Goal: Information Seeking & Learning: Understand process/instructions

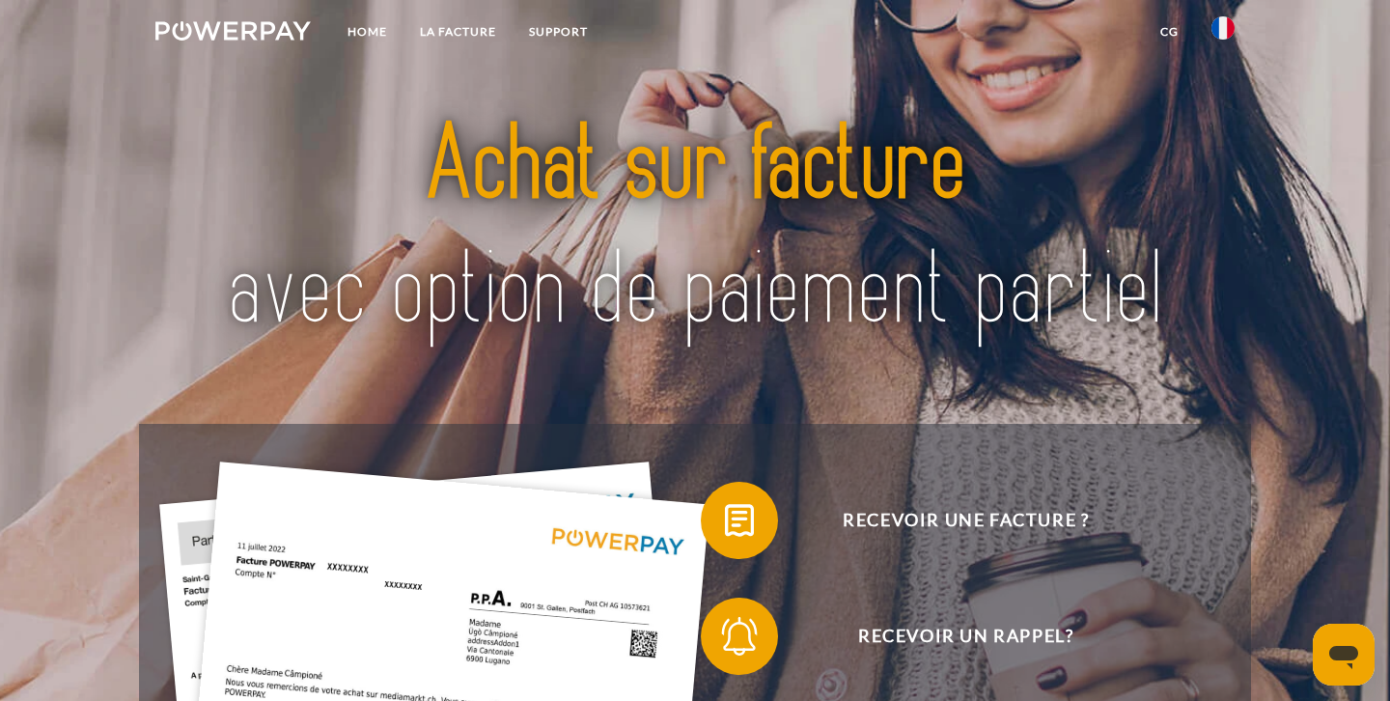
click at [934, 265] on img at bounding box center [695, 228] width 973 height 317
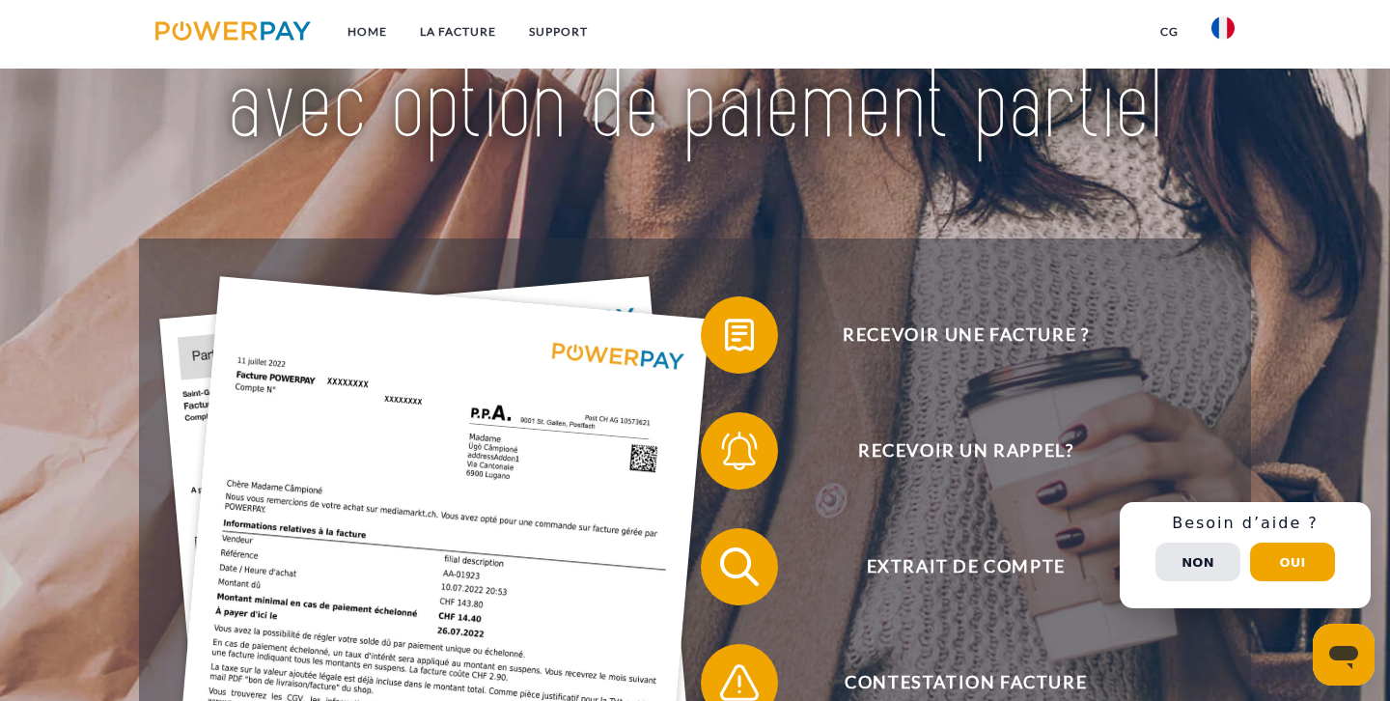
scroll to position [184, 0]
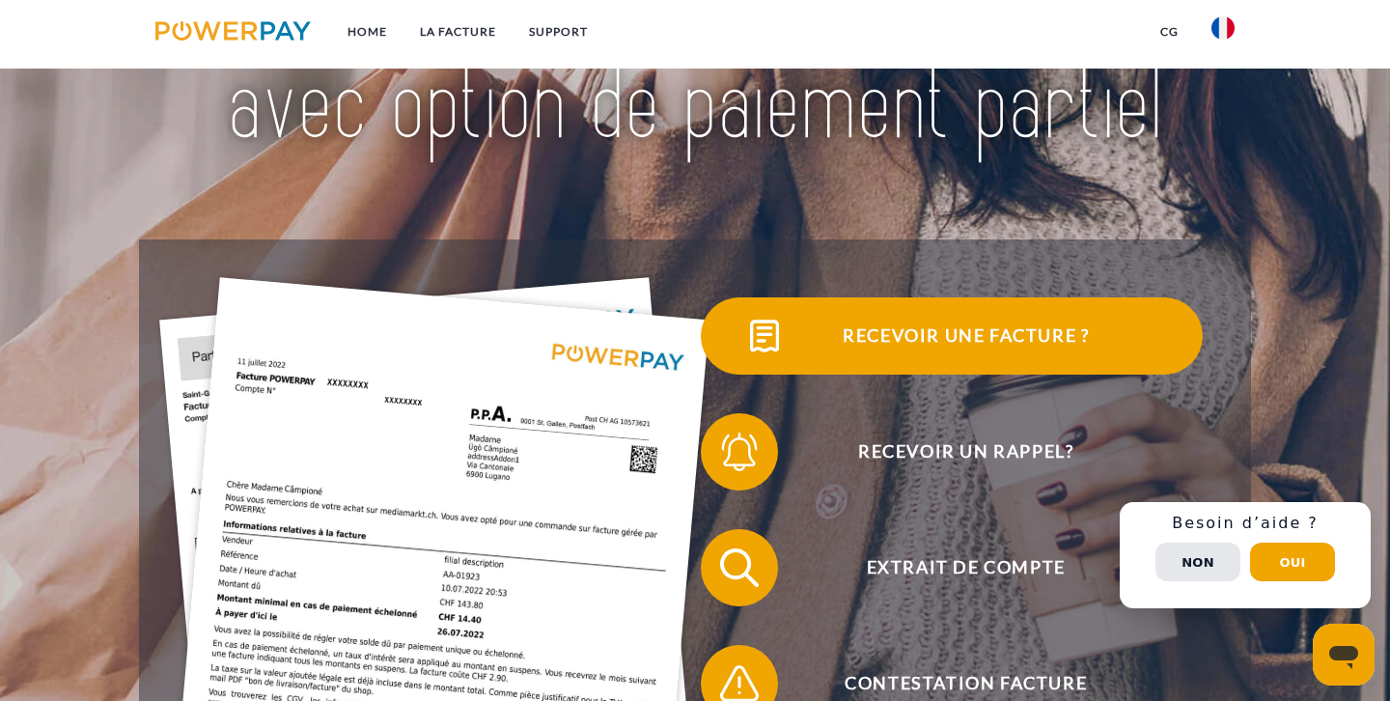
click at [940, 329] on span "Recevoir une facture ?" at bounding box center [966, 335] width 473 height 77
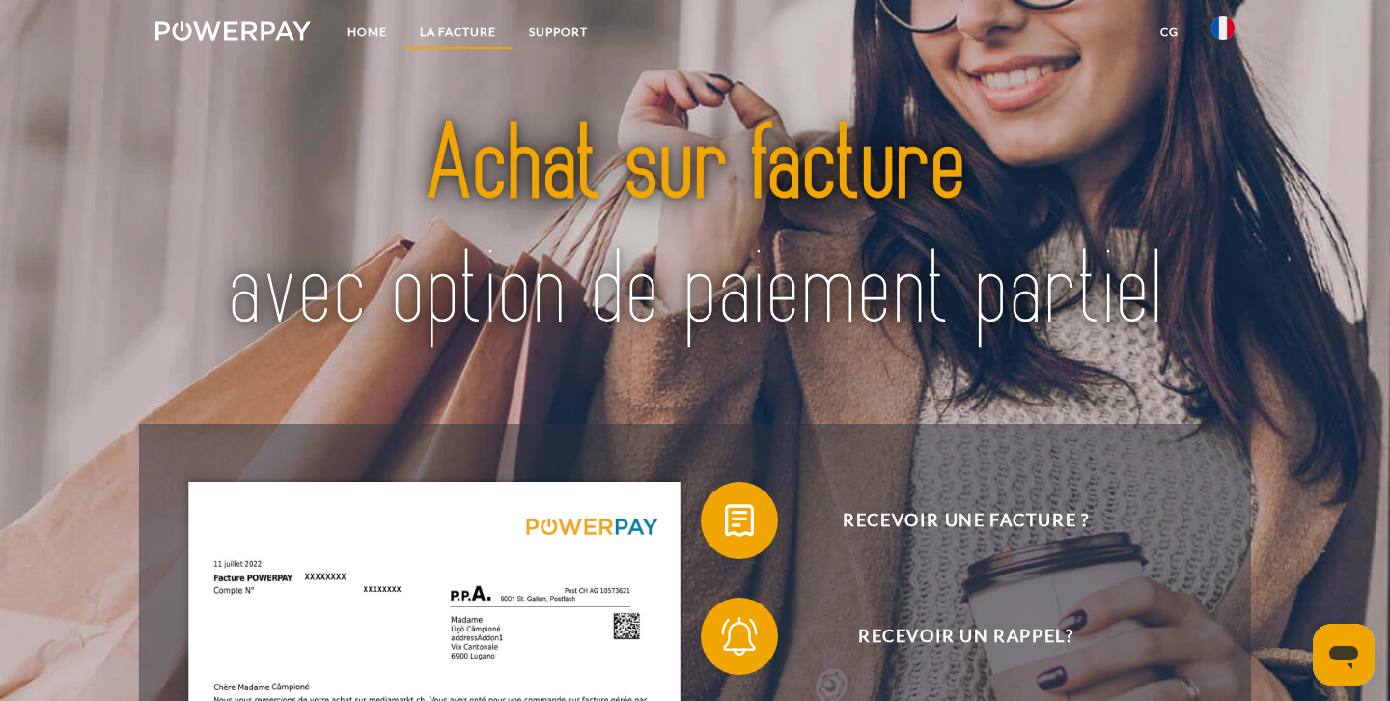
click at [477, 29] on link "LA FACTURE" at bounding box center [458, 31] width 109 height 35
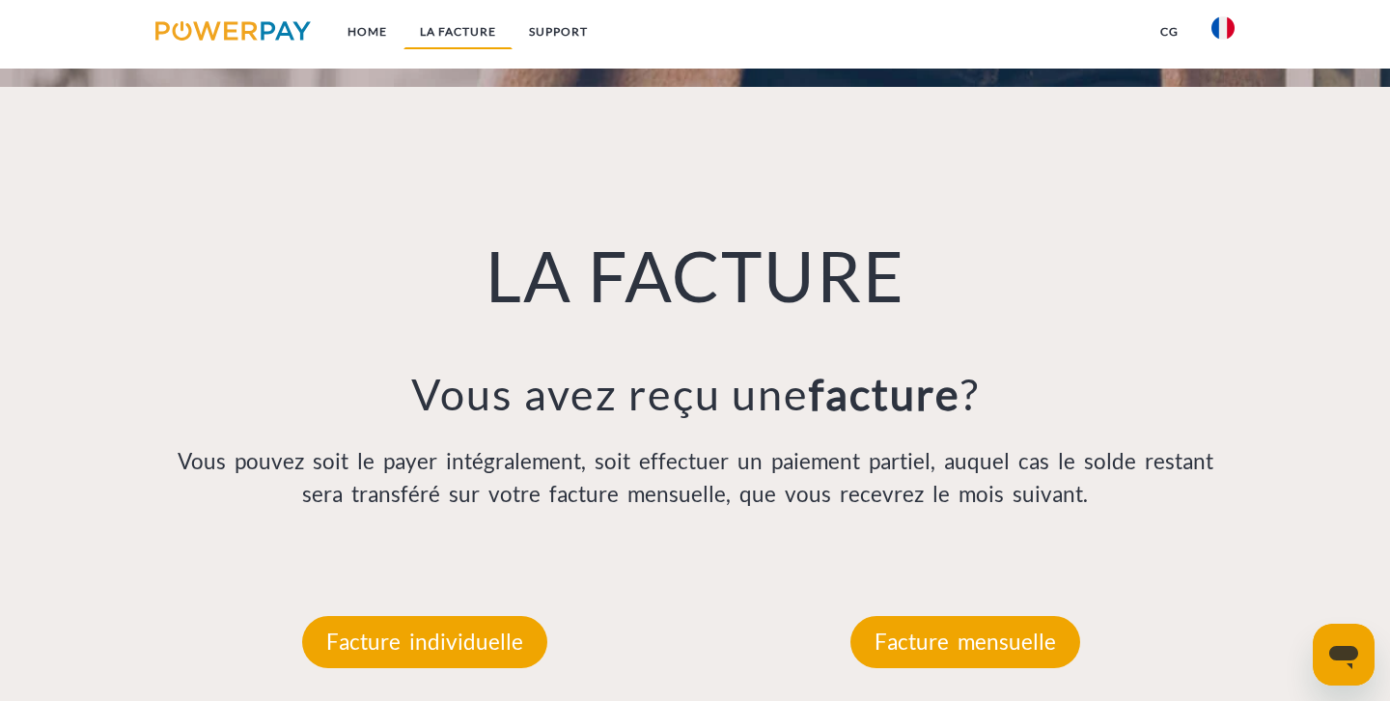
scroll to position [1328, 0]
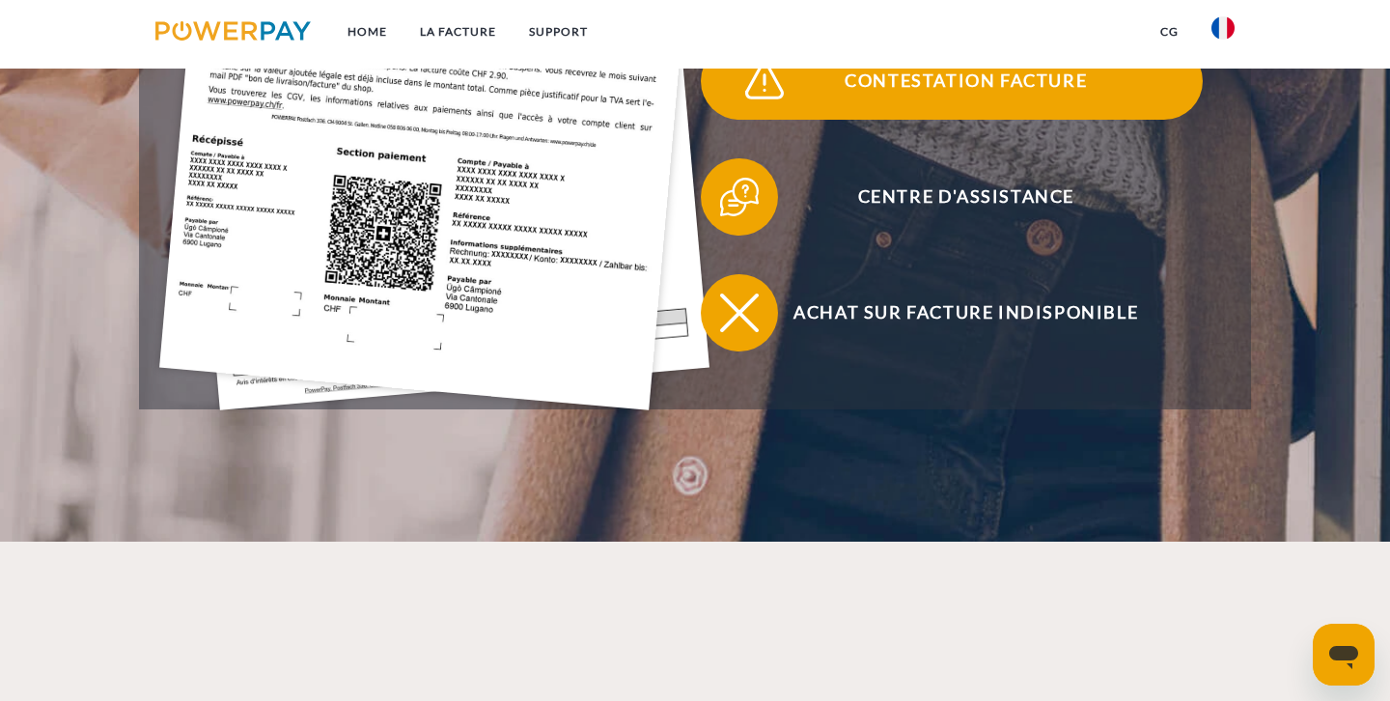
scroll to position [825, 0]
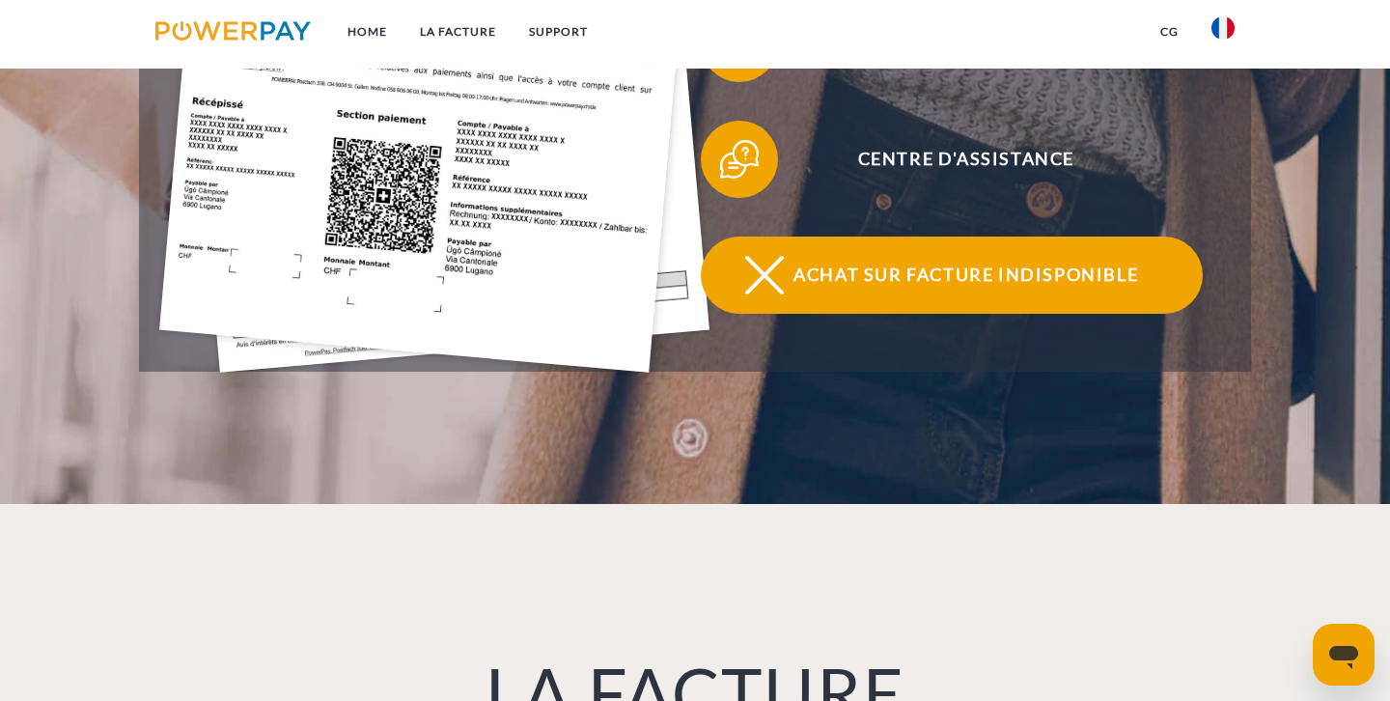
click at [919, 274] on span "Achat sur facture indisponible" at bounding box center [966, 275] width 473 height 77
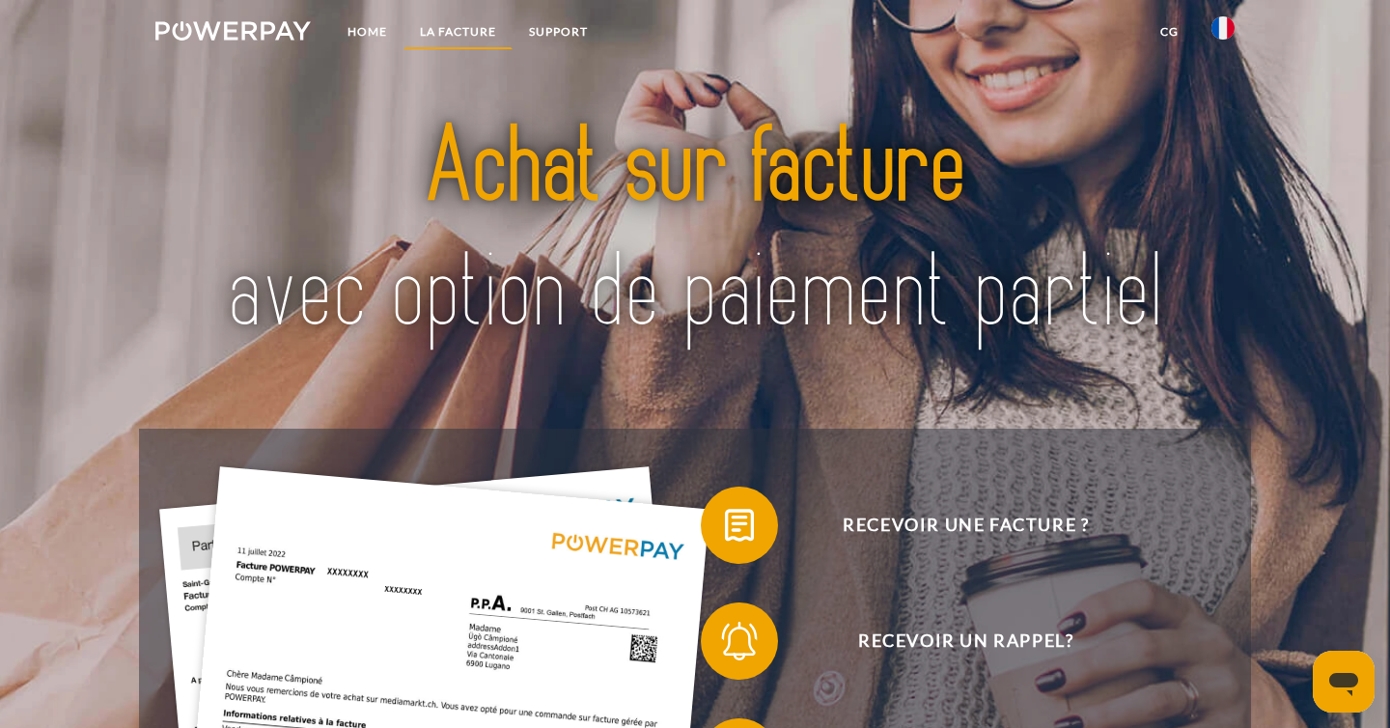
click at [450, 25] on link "LA FACTURE" at bounding box center [458, 31] width 109 height 35
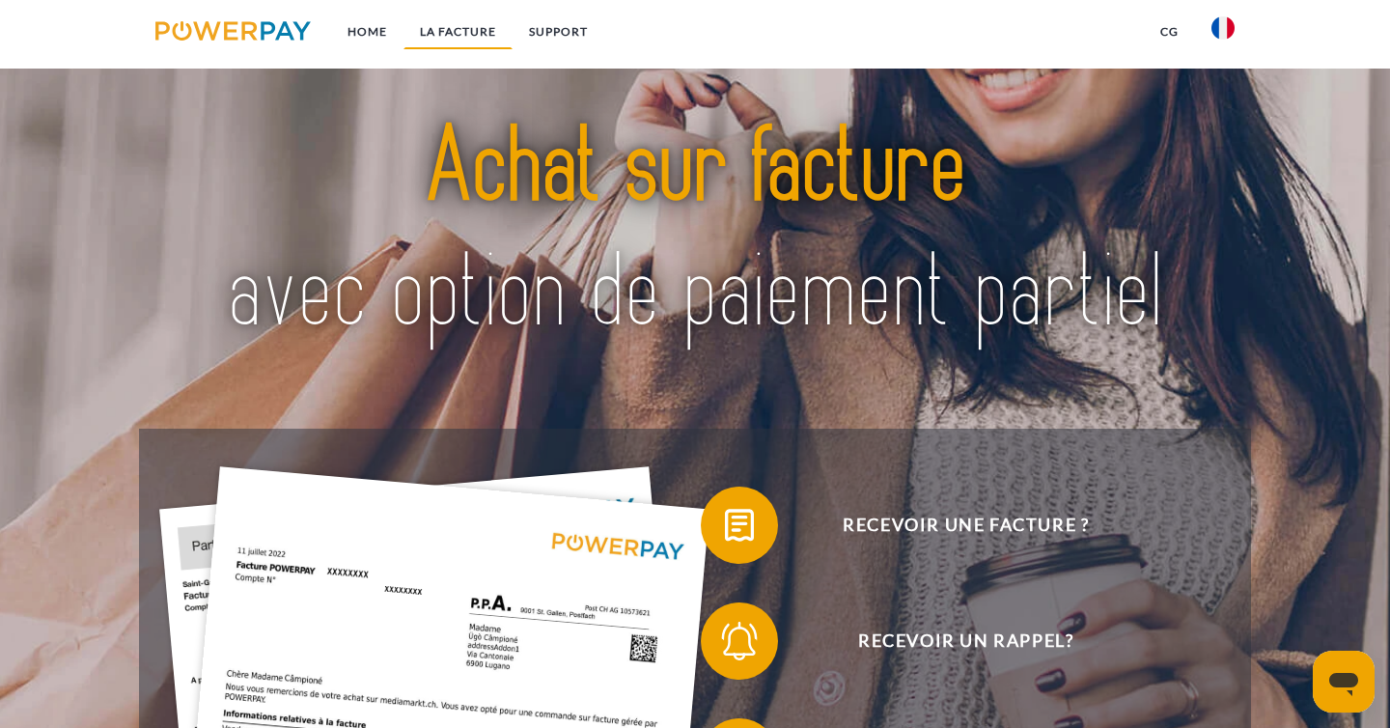
scroll to position [1333, 0]
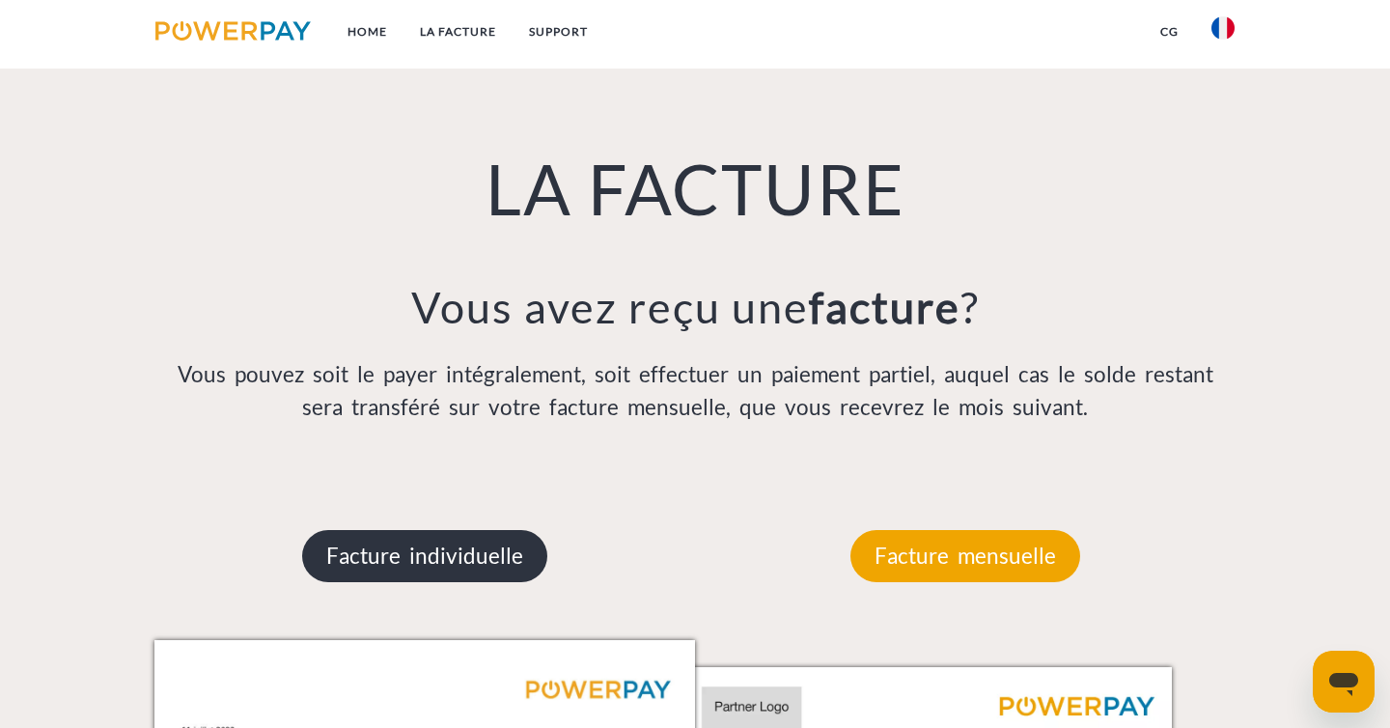
click at [444, 545] on p "Facture individuelle" at bounding box center [424, 556] width 245 height 52
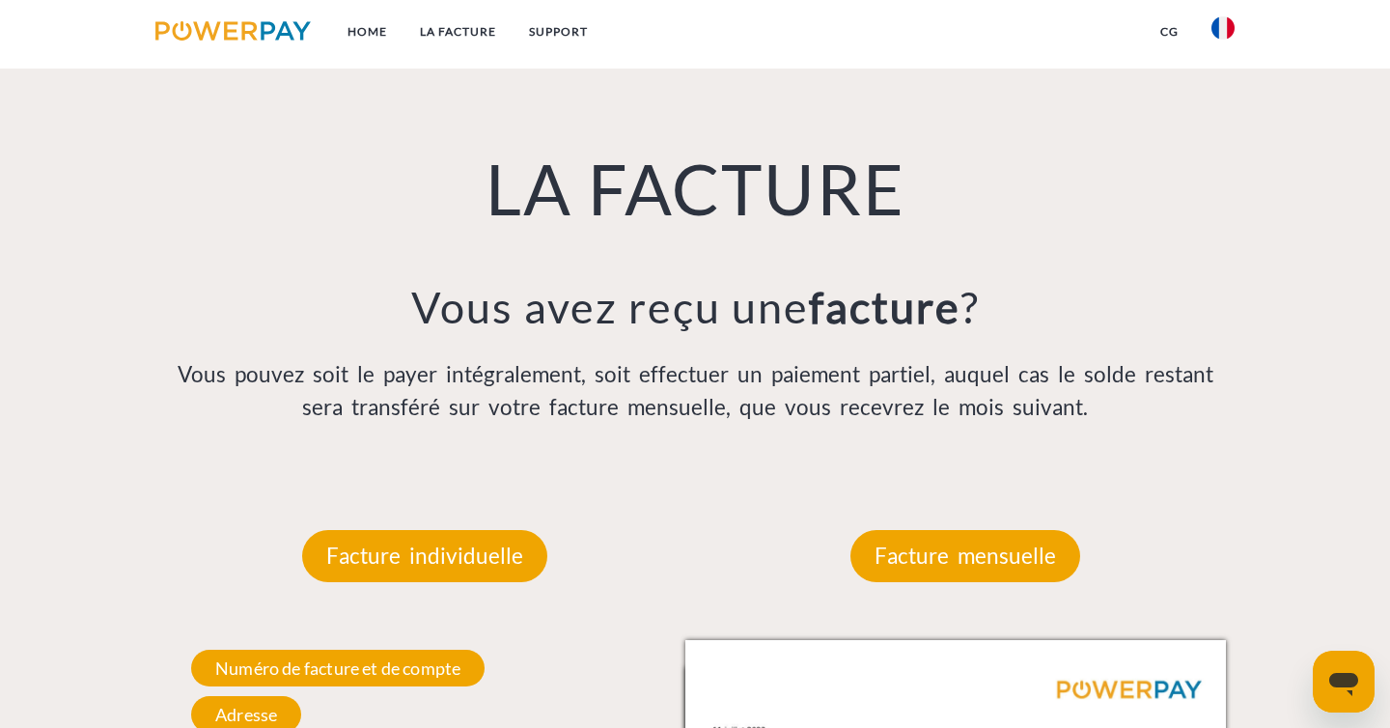
click at [264, 390] on p "Vous pouvez soit le payer intégralement, soit effectuer un paiement partiel, au…" at bounding box center [694, 391] width 1081 height 66
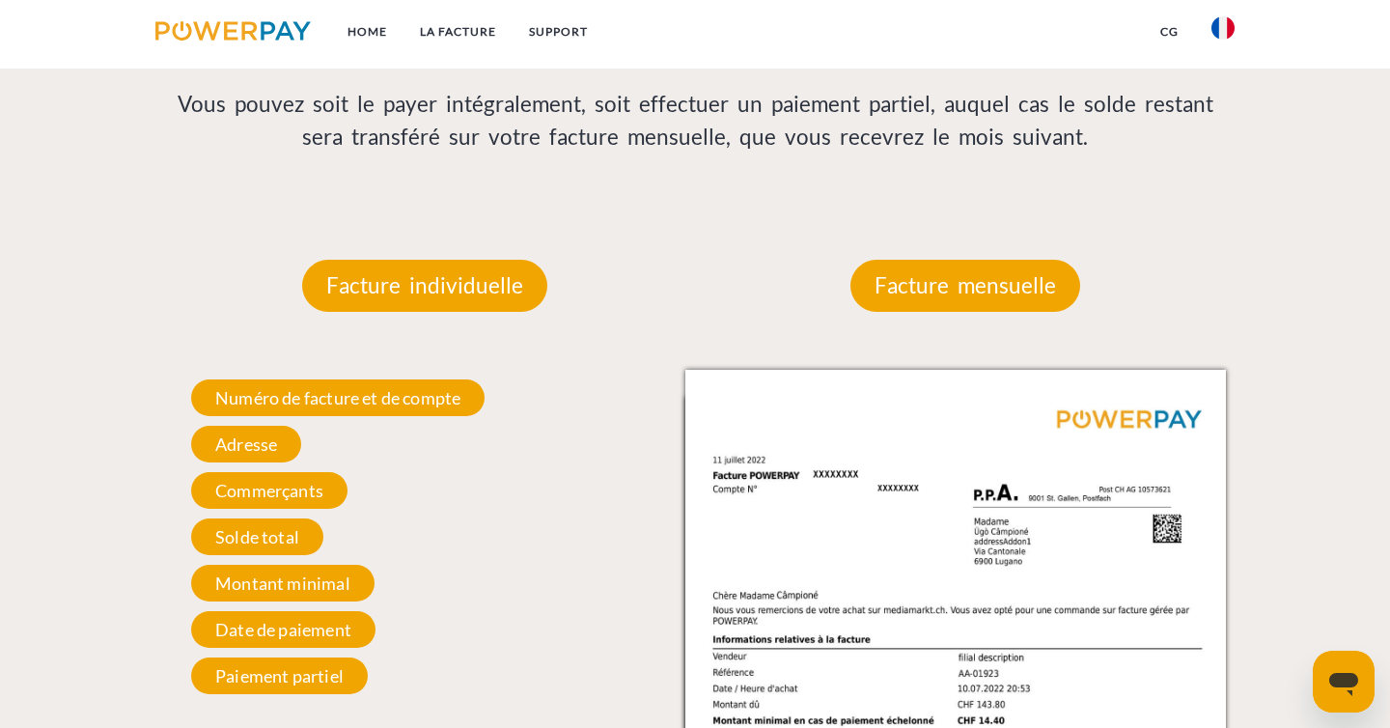
scroll to position [1619, 0]
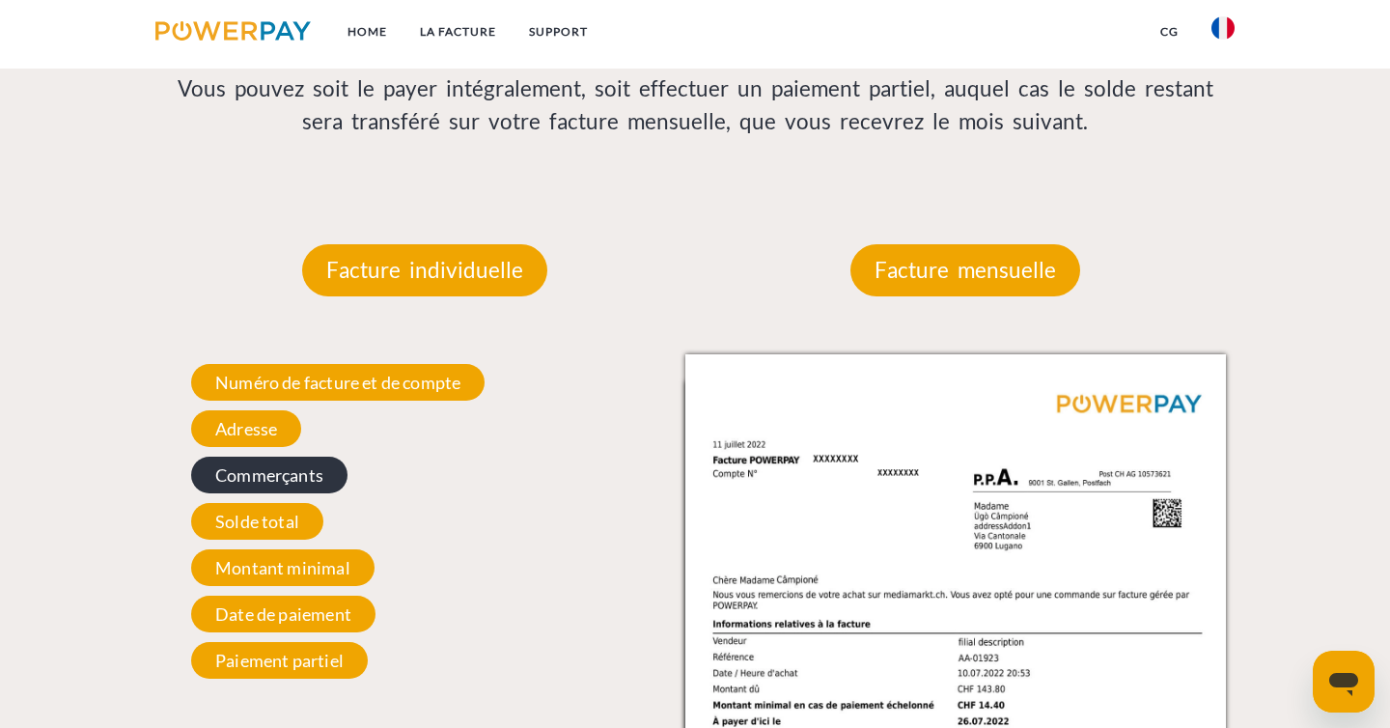
click at [271, 472] on span "Commerçants" at bounding box center [269, 475] width 156 height 37
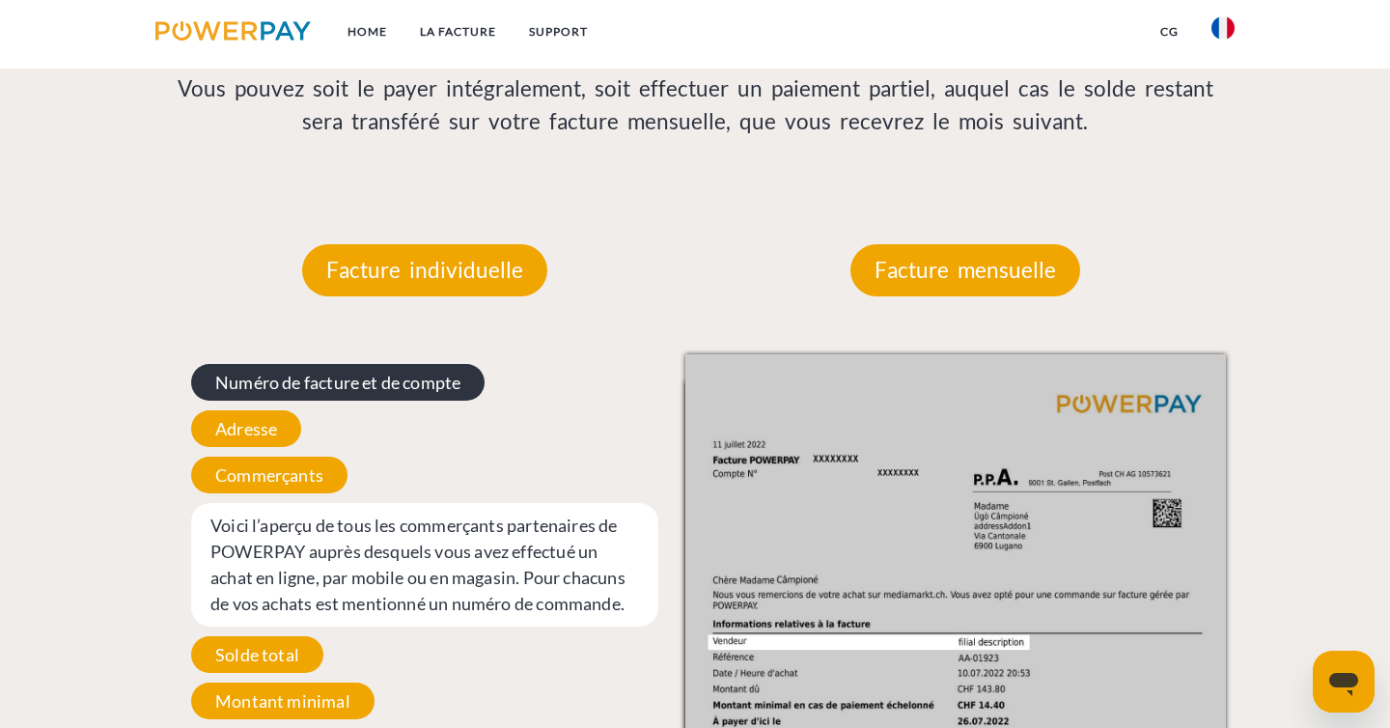
click at [297, 387] on span "Numéro de facture et de compte" at bounding box center [337, 382] width 293 height 37
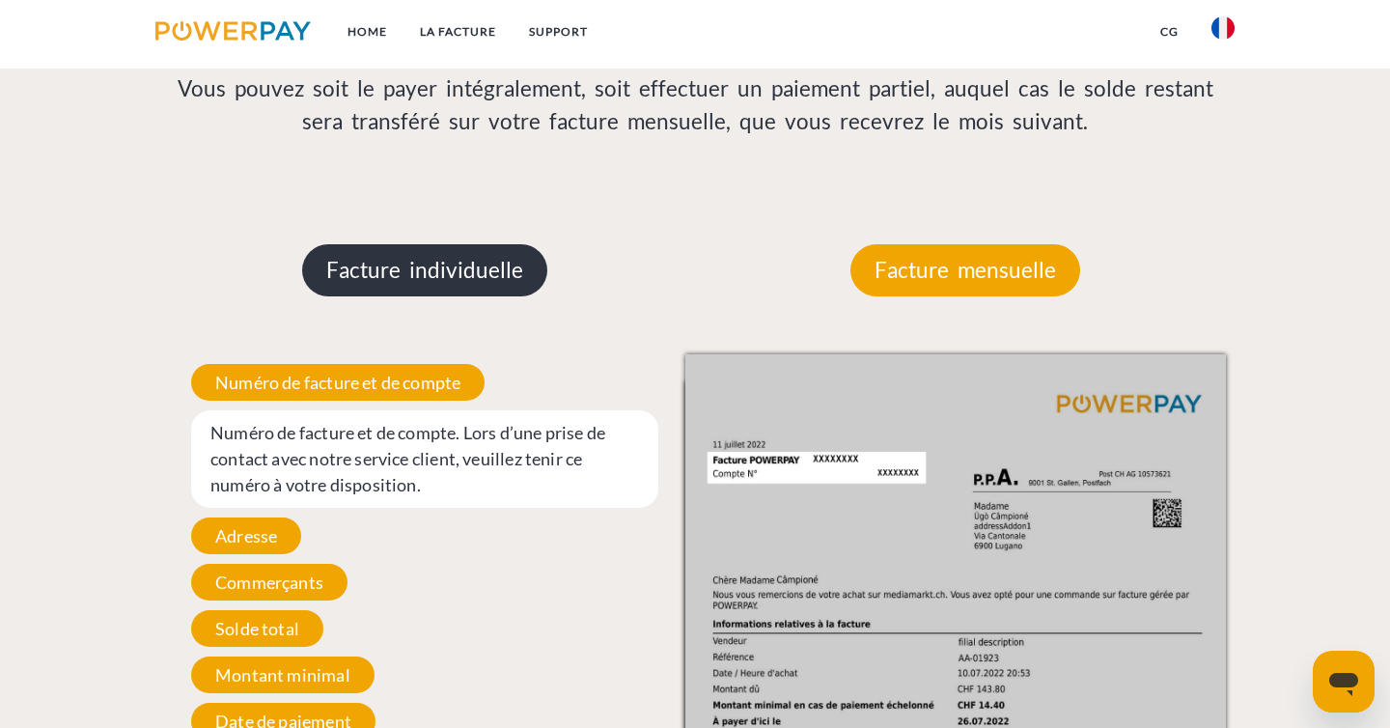
click at [433, 265] on p "Facture individuelle" at bounding box center [424, 270] width 245 height 52
